Goal: Information Seeking & Learning: Learn about a topic

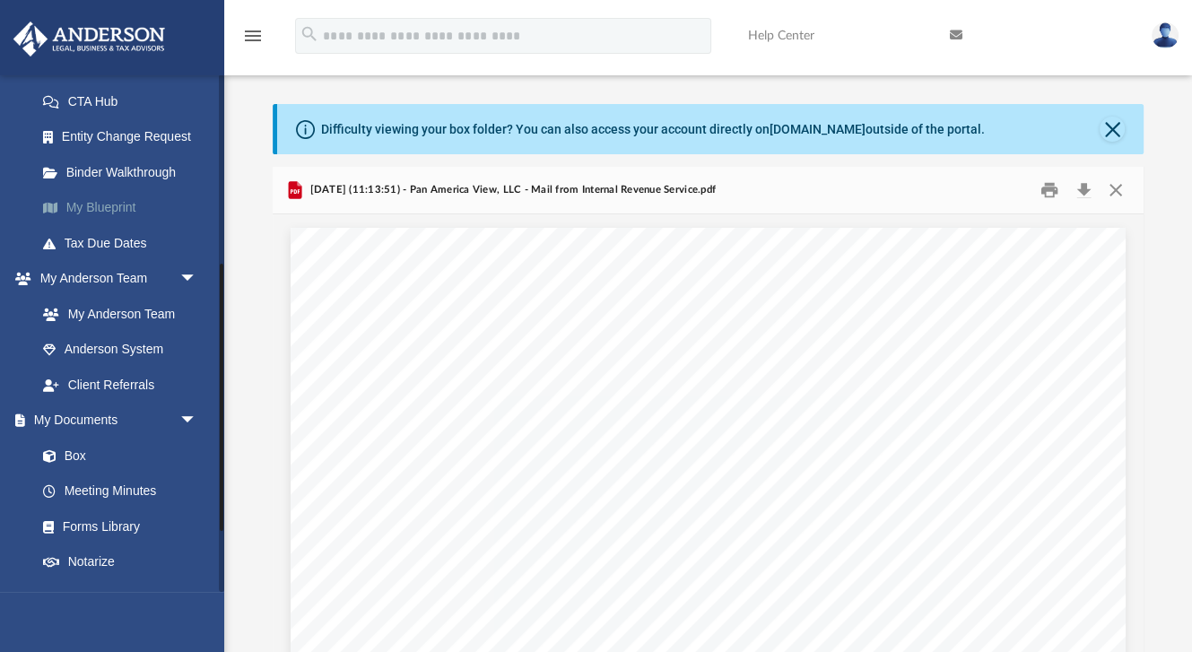
scroll to position [247, 0]
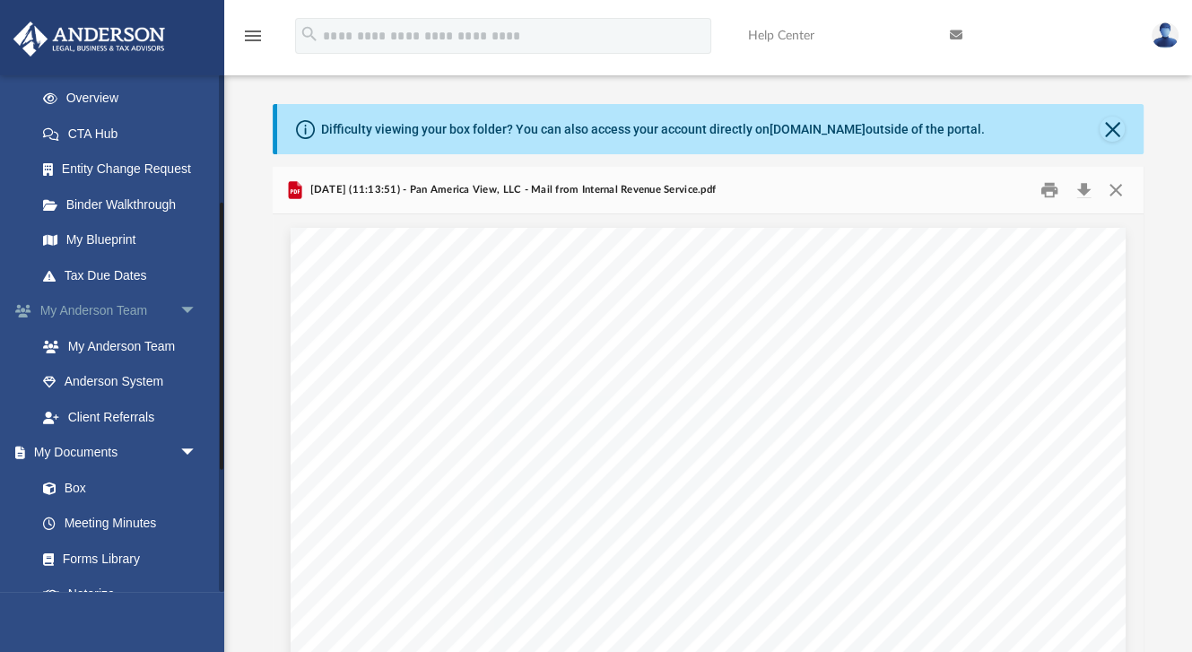
click at [189, 306] on span "arrow_drop_down" at bounding box center [197, 311] width 36 height 37
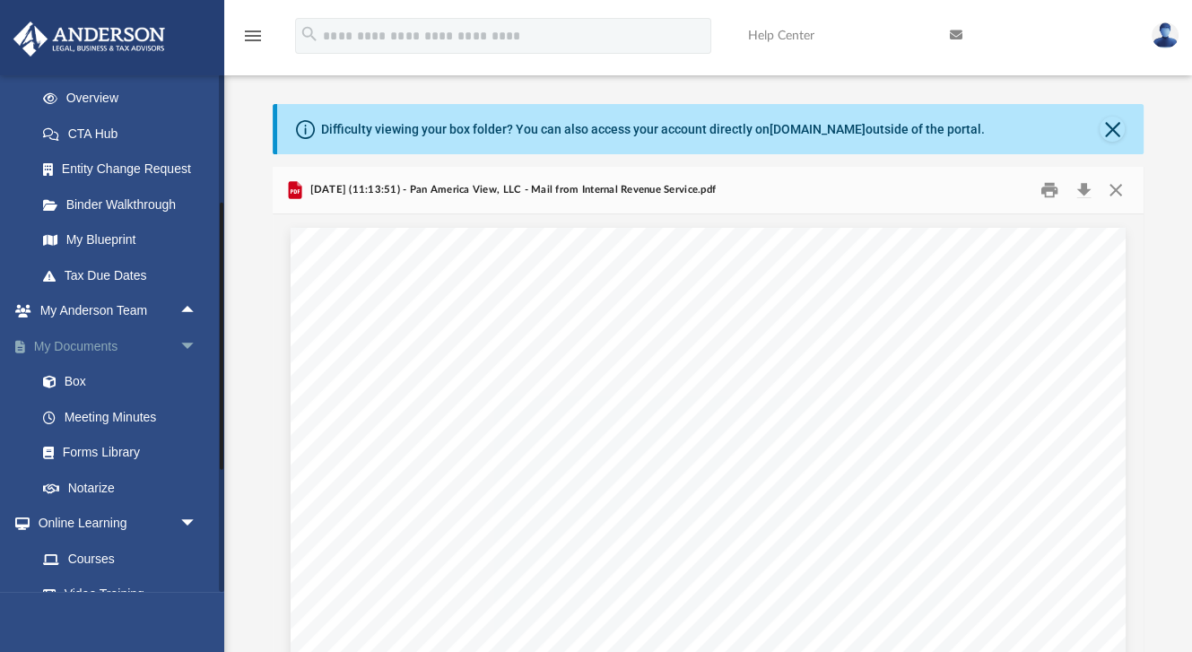
click at [188, 342] on span "arrow_drop_down" at bounding box center [197, 346] width 36 height 37
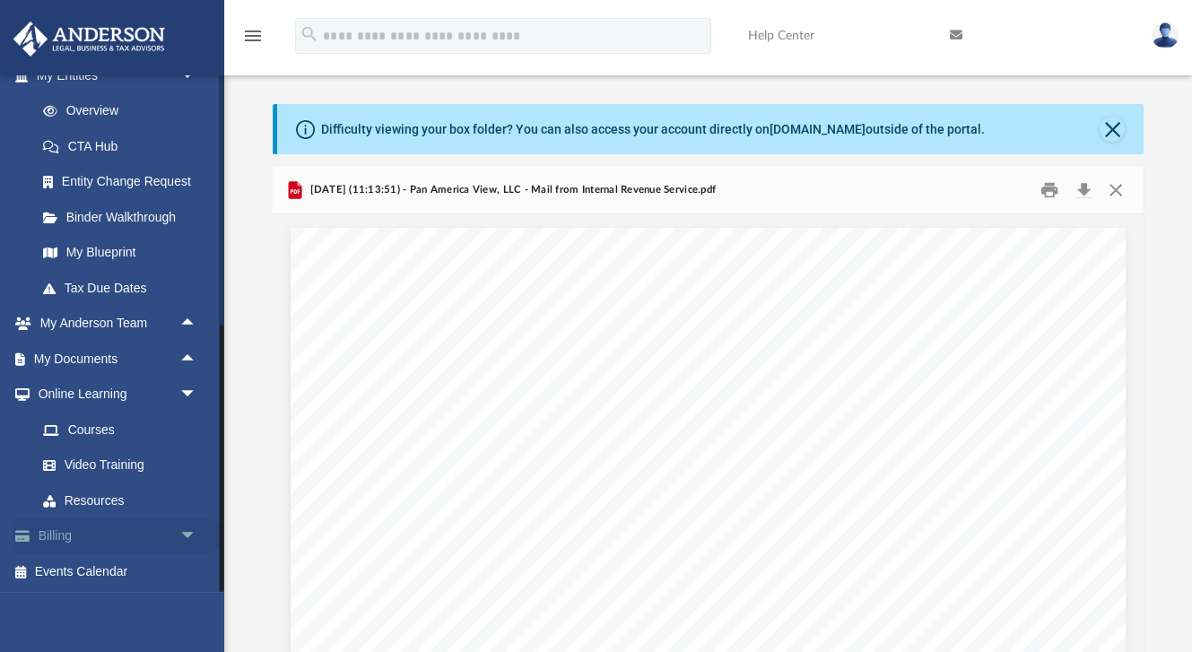
click at [191, 530] on span "arrow_drop_down" at bounding box center [197, 536] width 36 height 37
click at [190, 392] on span "arrow_drop_down" at bounding box center [197, 395] width 36 height 37
click at [186, 425] on span "arrow_drop_up" at bounding box center [197, 430] width 36 height 37
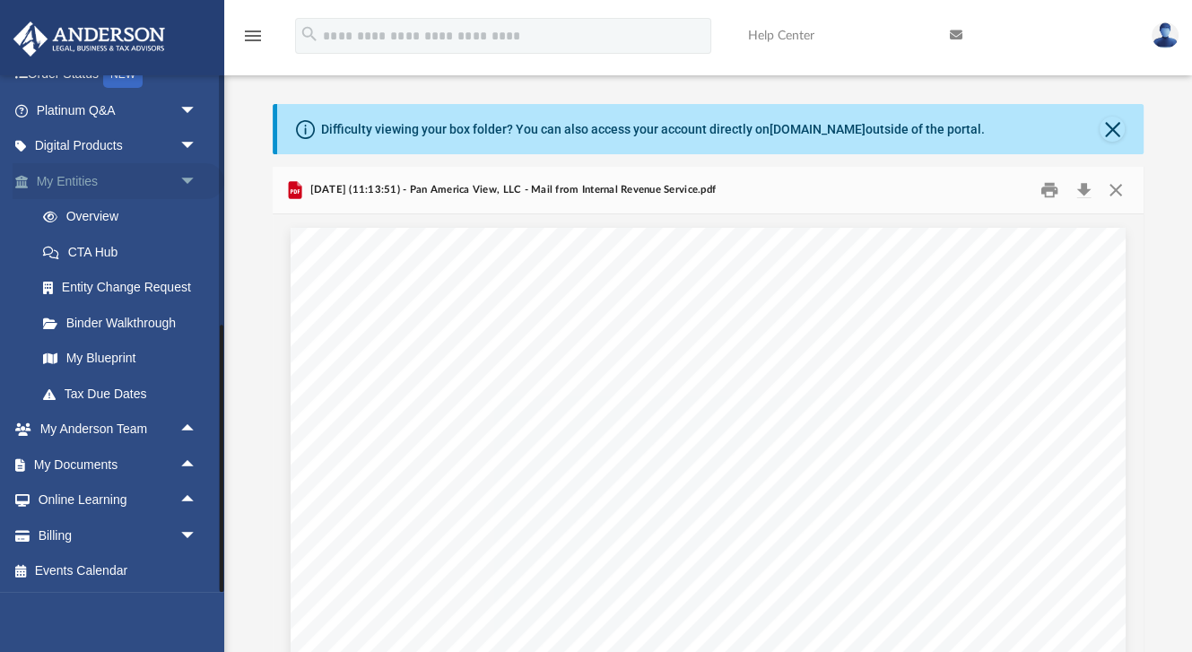
click at [180, 178] on span "arrow_drop_down" at bounding box center [197, 181] width 36 height 37
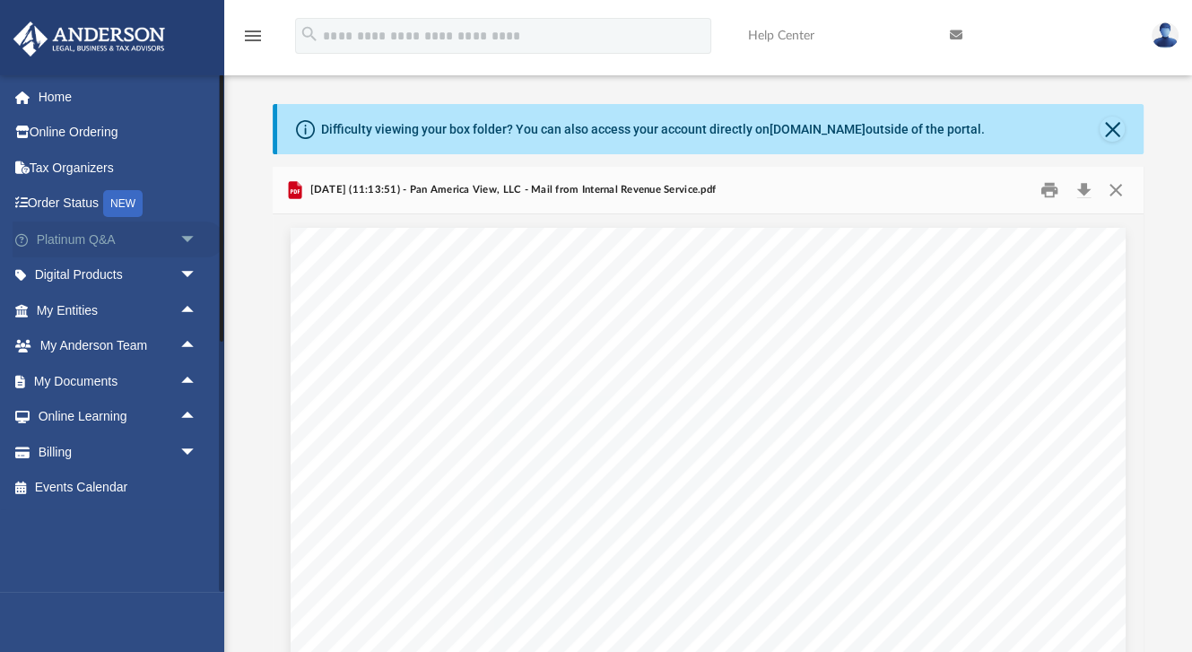
click at [98, 235] on link "Platinum Q&A arrow_drop_down" at bounding box center [119, 239] width 212 height 36
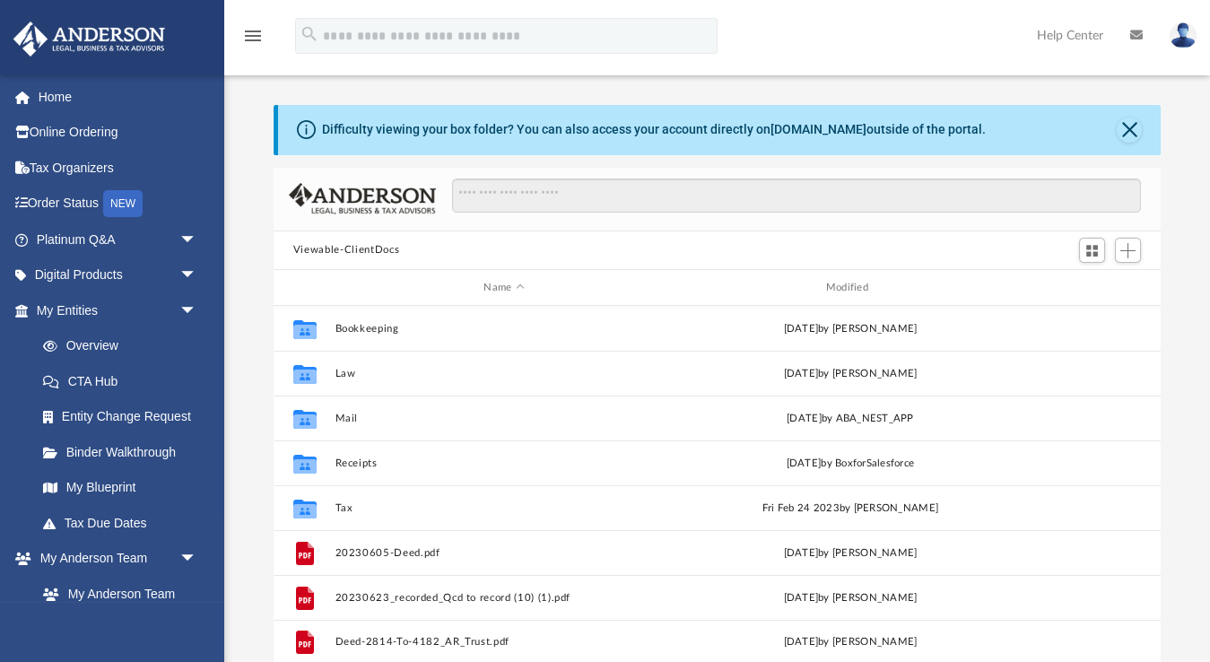
scroll to position [1, 1]
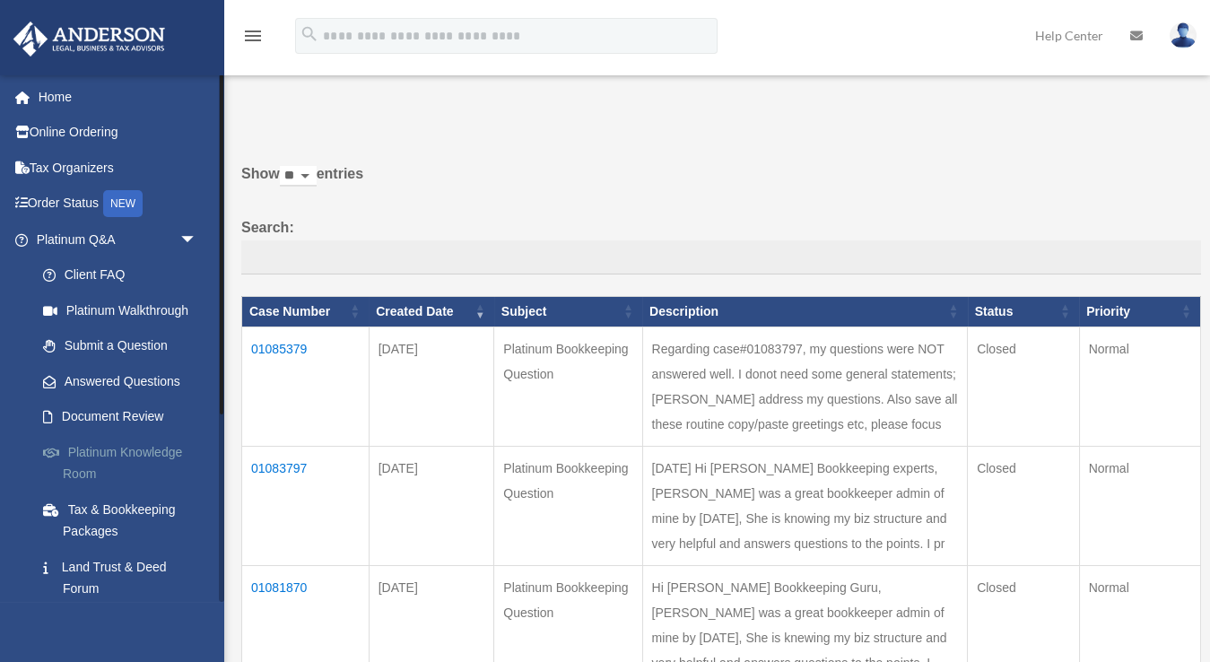
click at [143, 440] on link "Platinum Knowledge Room" at bounding box center [124, 462] width 199 height 57
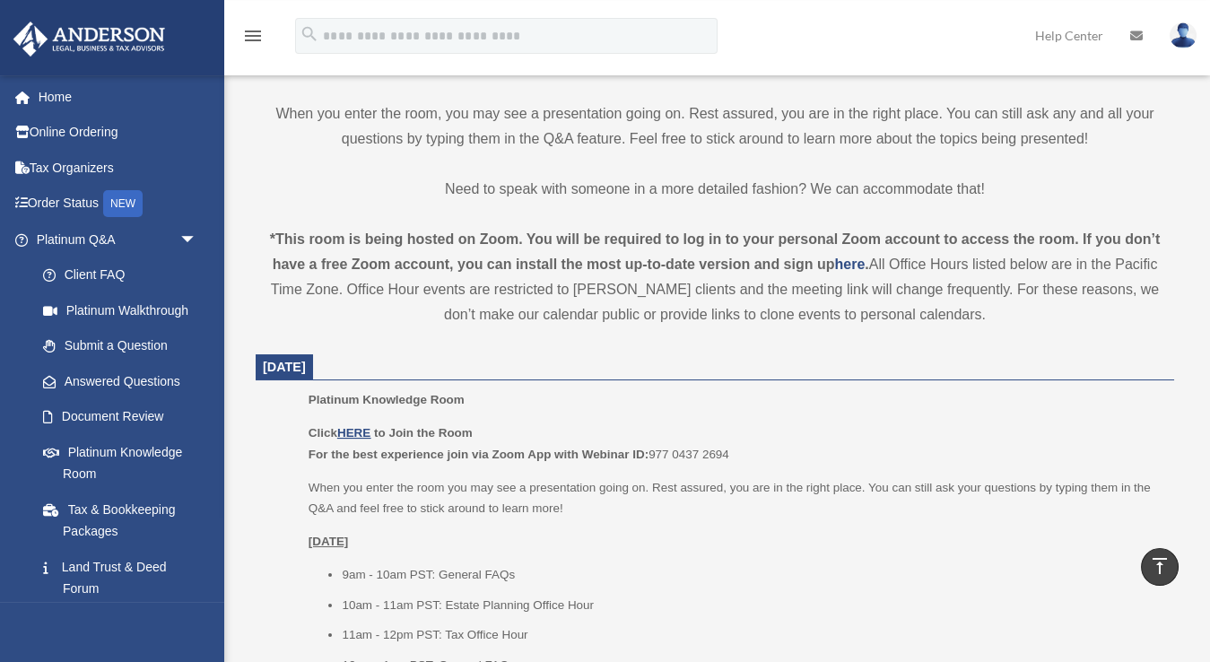
scroll to position [512, 0]
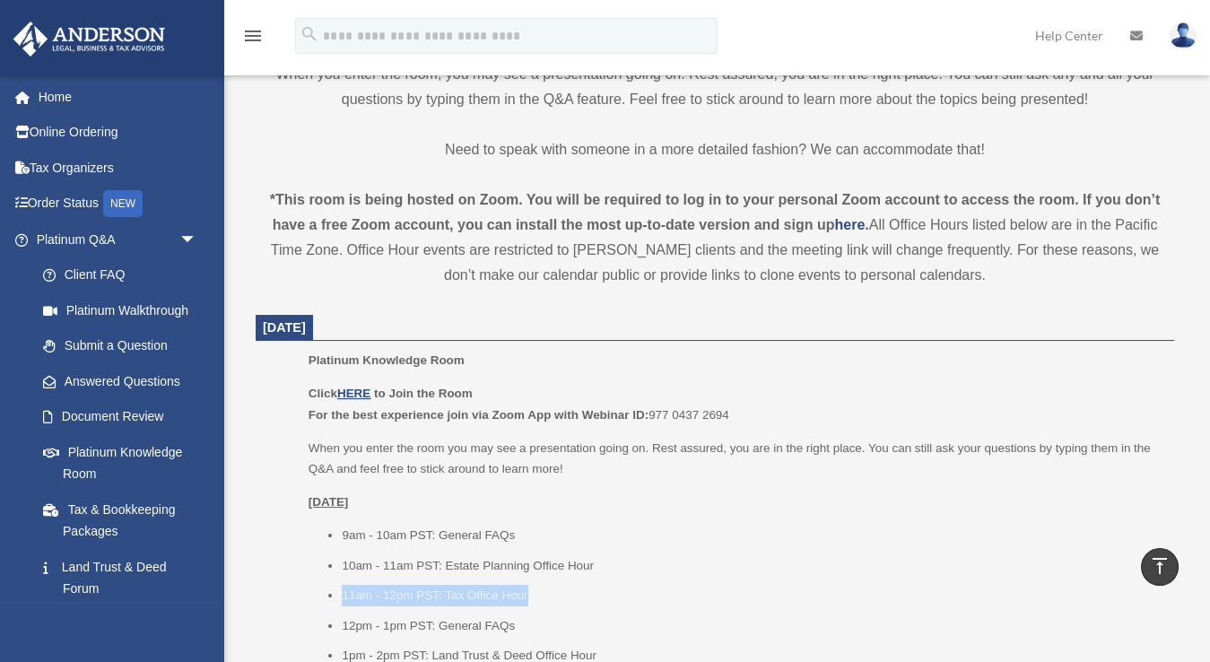
drag, startPoint x: 343, startPoint y: 599, endPoint x: 533, endPoint y: 600, distance: 190.1
click at [533, 600] on li "11am - 12pm PST: Tax Office Hour" at bounding box center [752, 596] width 820 height 22
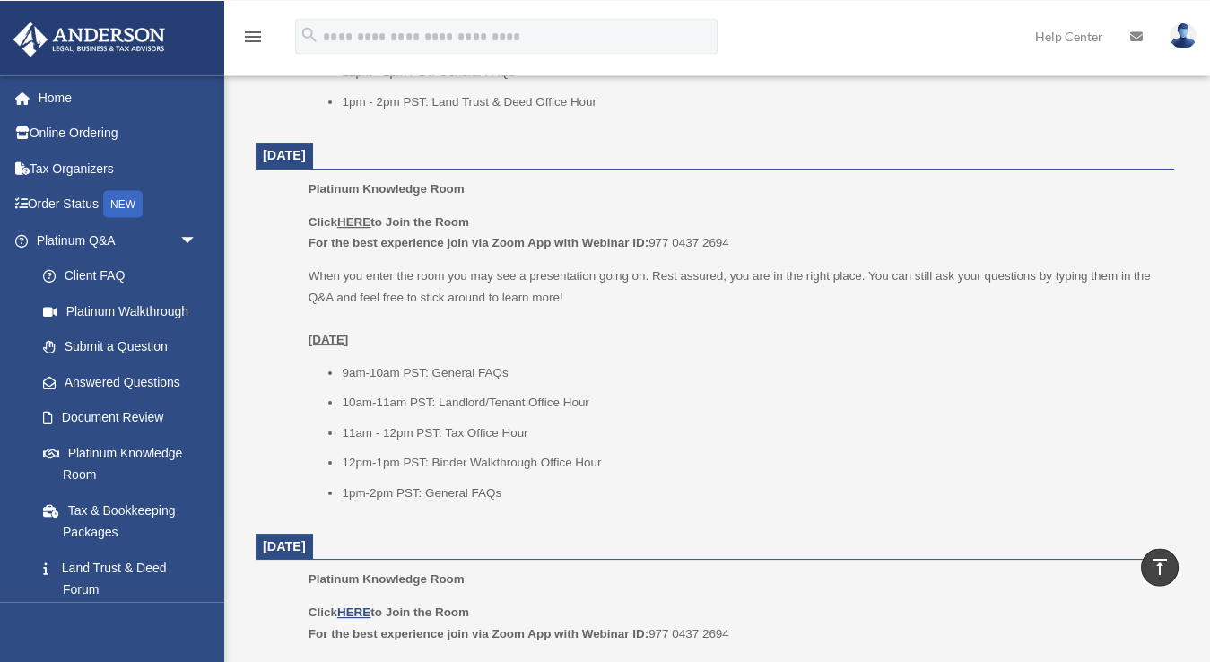
scroll to position [1025, 0]
